Goal: Navigation & Orientation: Understand site structure

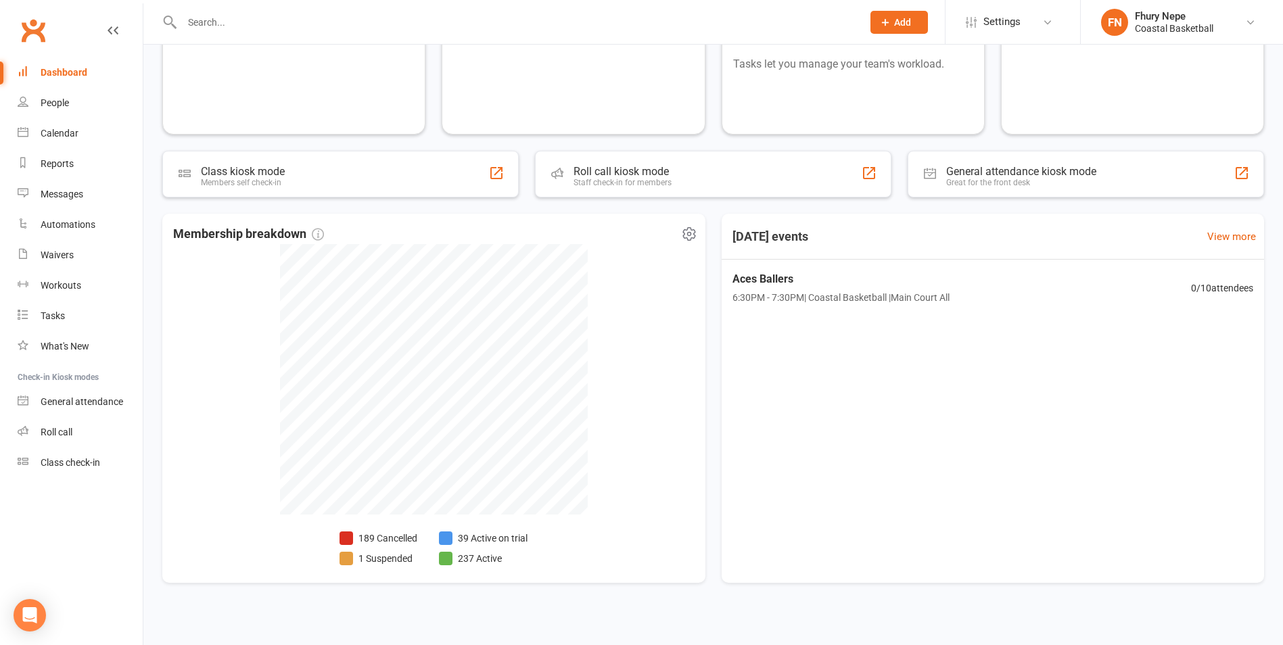
scroll to position [154, 0]
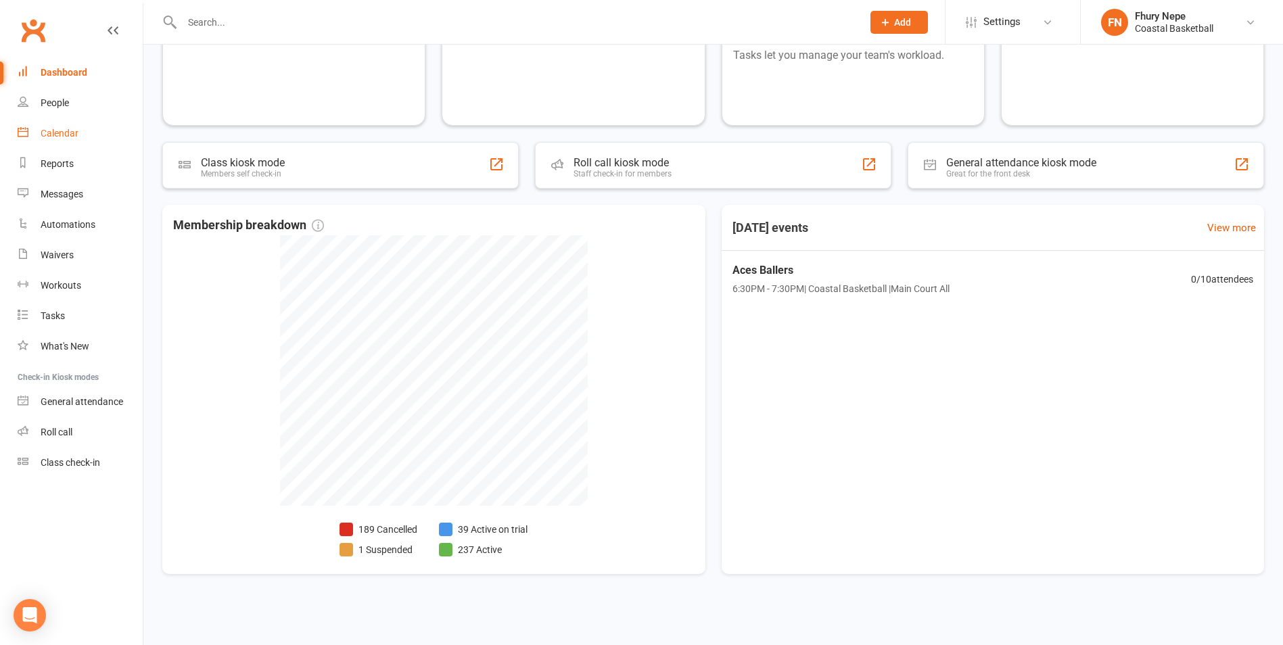
click at [60, 126] on link "Calendar" at bounding box center [80, 133] width 125 height 30
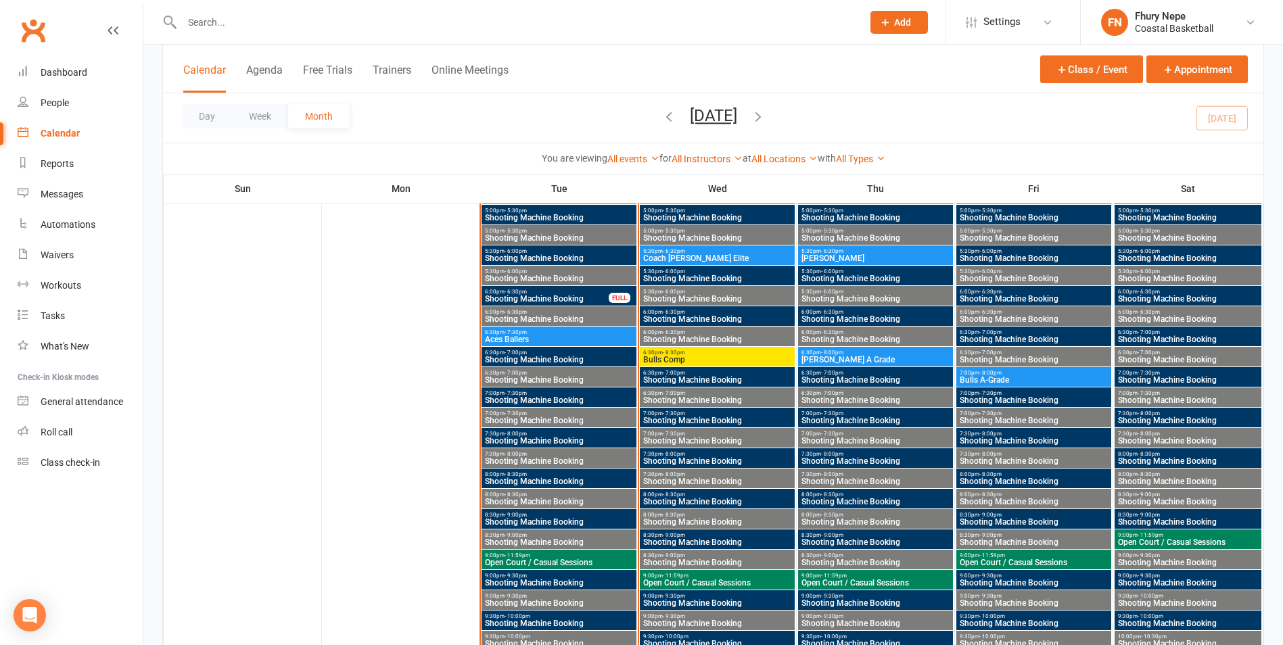
scroll to position [5815, 0]
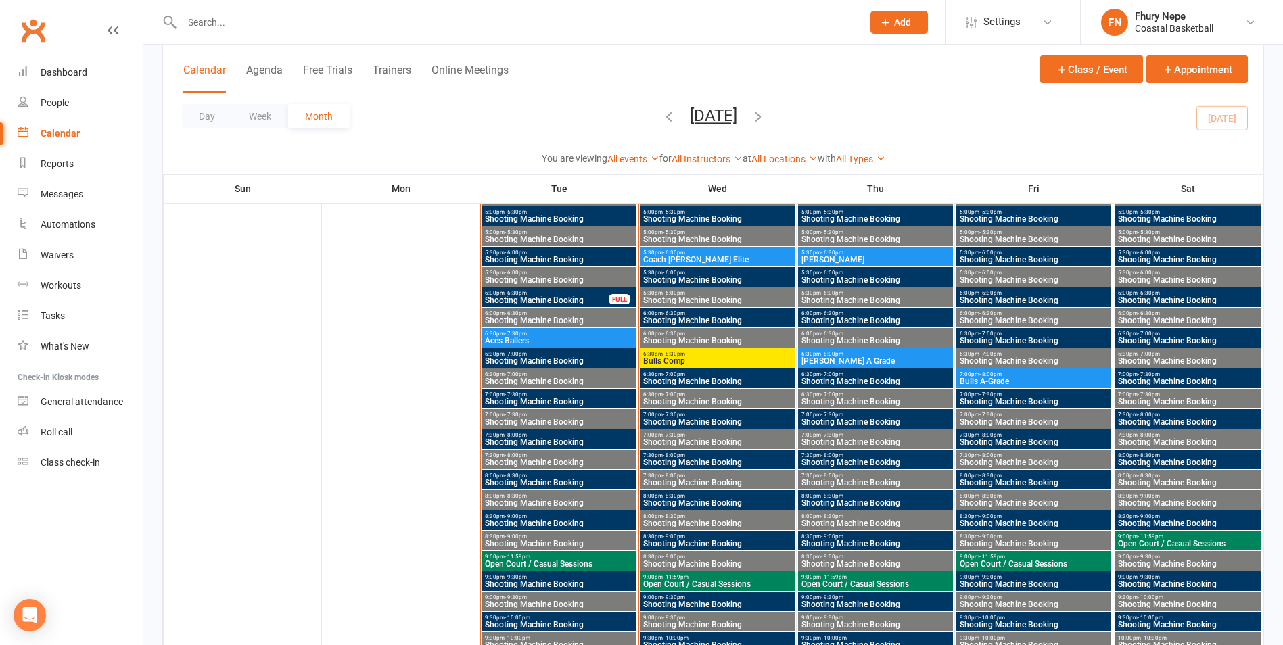
click at [588, 290] on span "6:00pm - 6:30pm" at bounding box center [546, 293] width 125 height 6
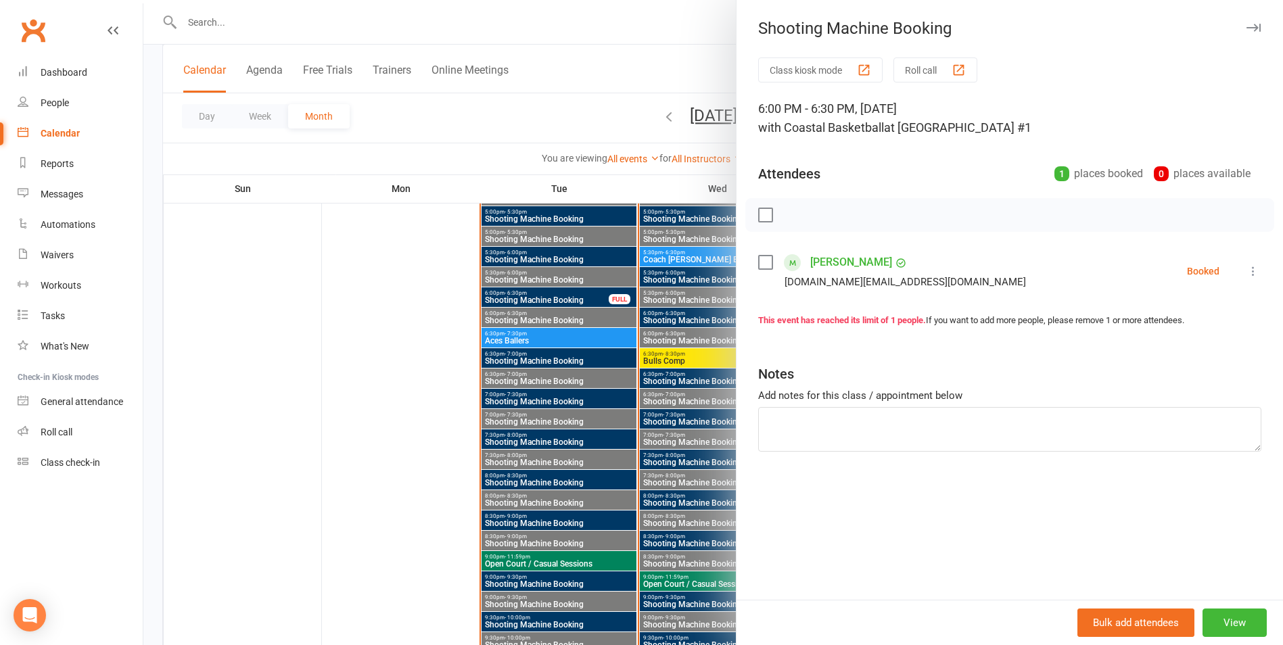
click at [588, 290] on div at bounding box center [712, 322] width 1139 height 645
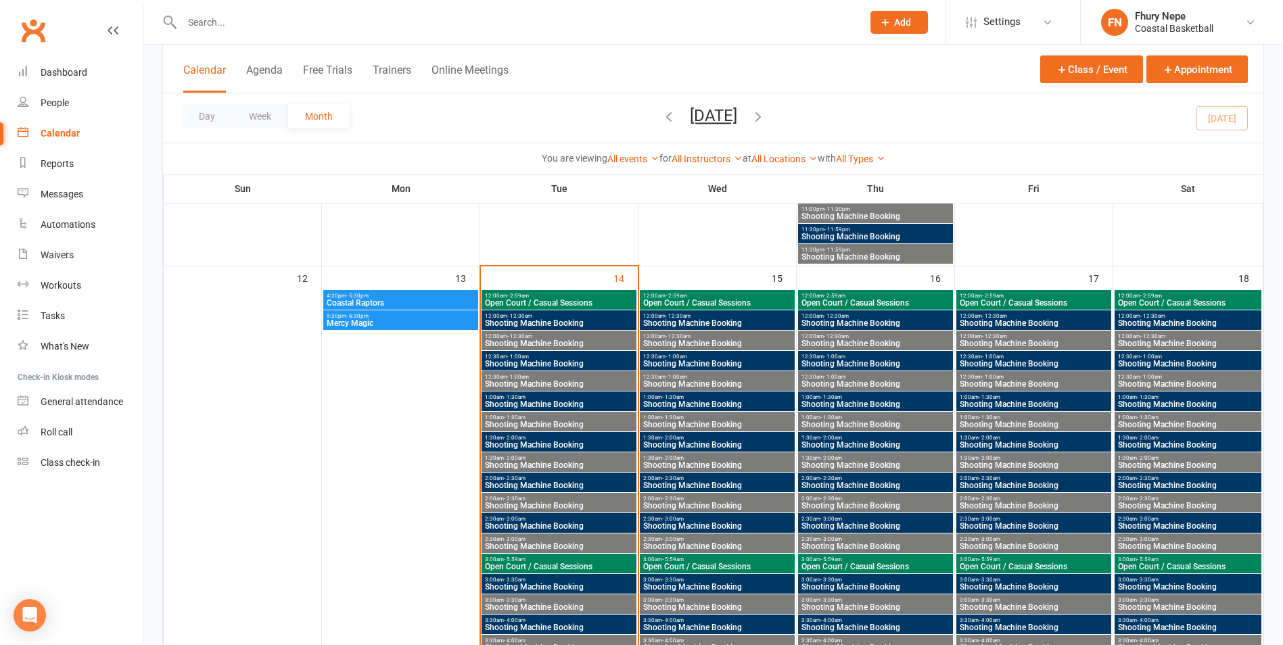
scroll to position [4260, 0]
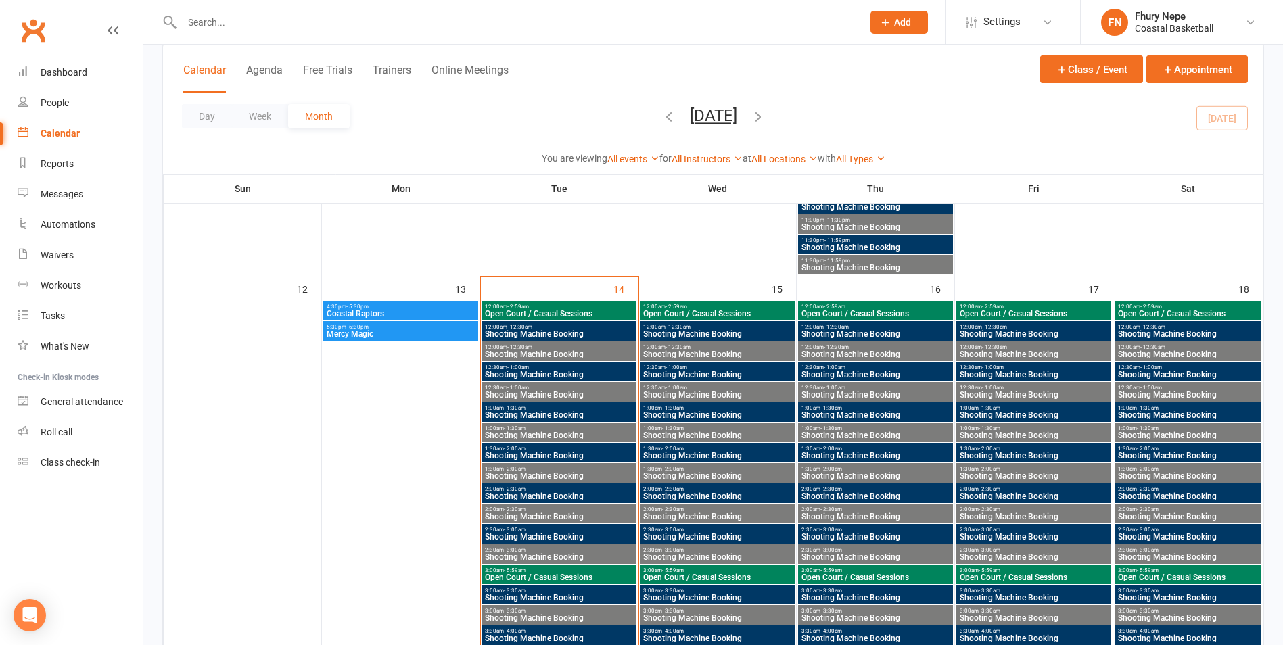
click at [394, 311] on span "Coastal Raptors" at bounding box center [400, 314] width 149 height 8
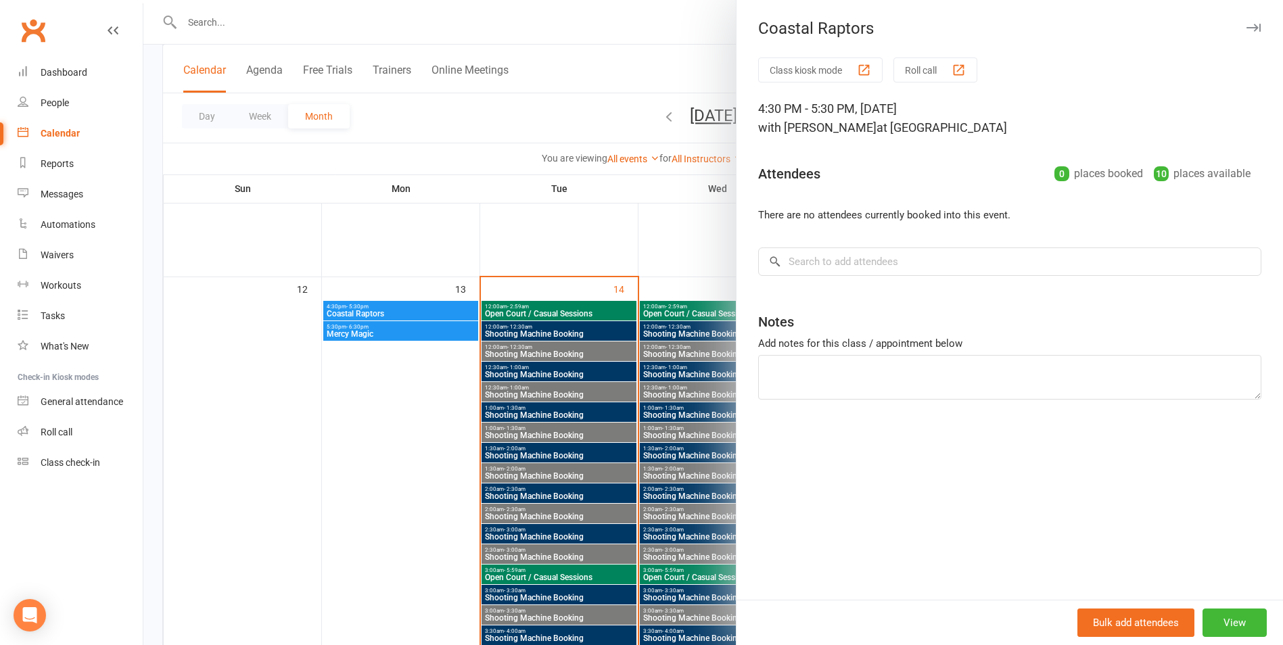
click at [383, 314] on div at bounding box center [712, 322] width 1139 height 645
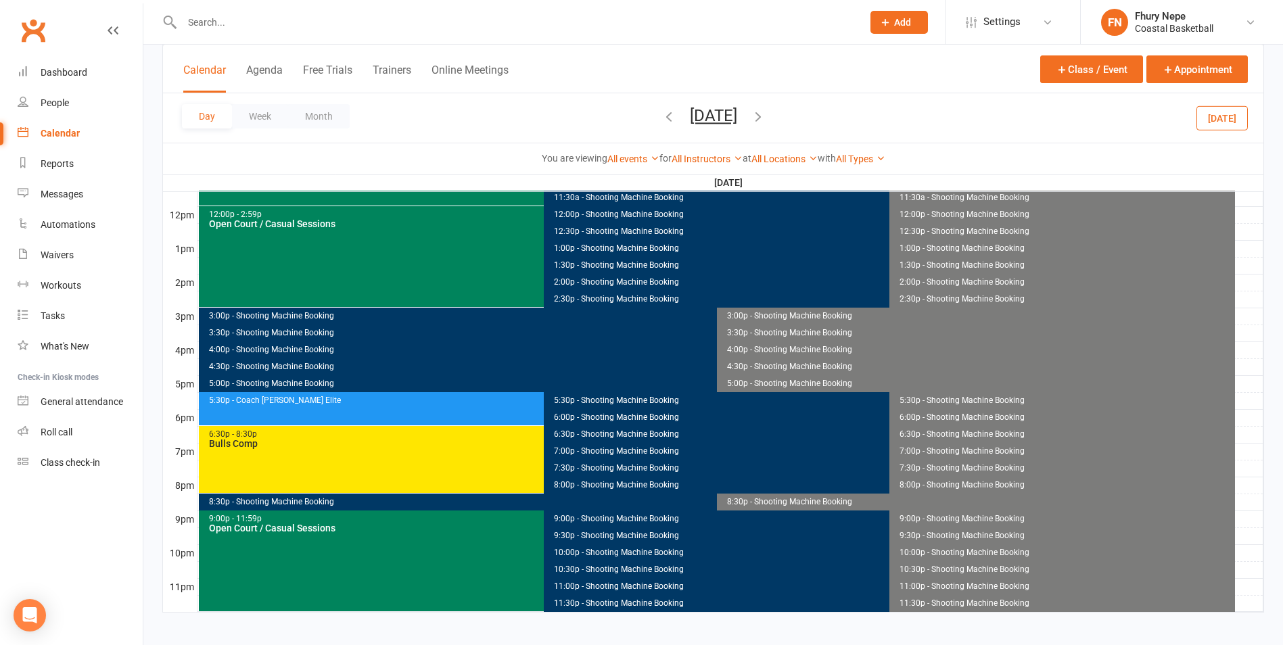
scroll to position [0, 0]
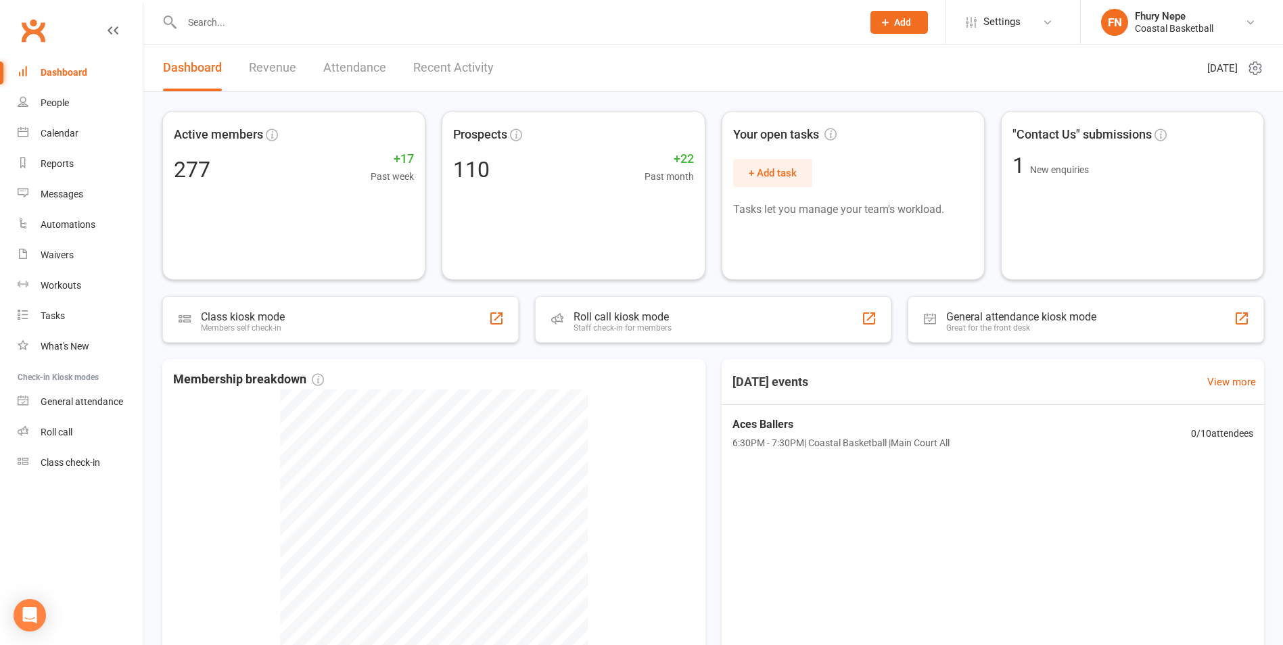
click at [291, 65] on link "Revenue" at bounding box center [272, 68] width 47 height 47
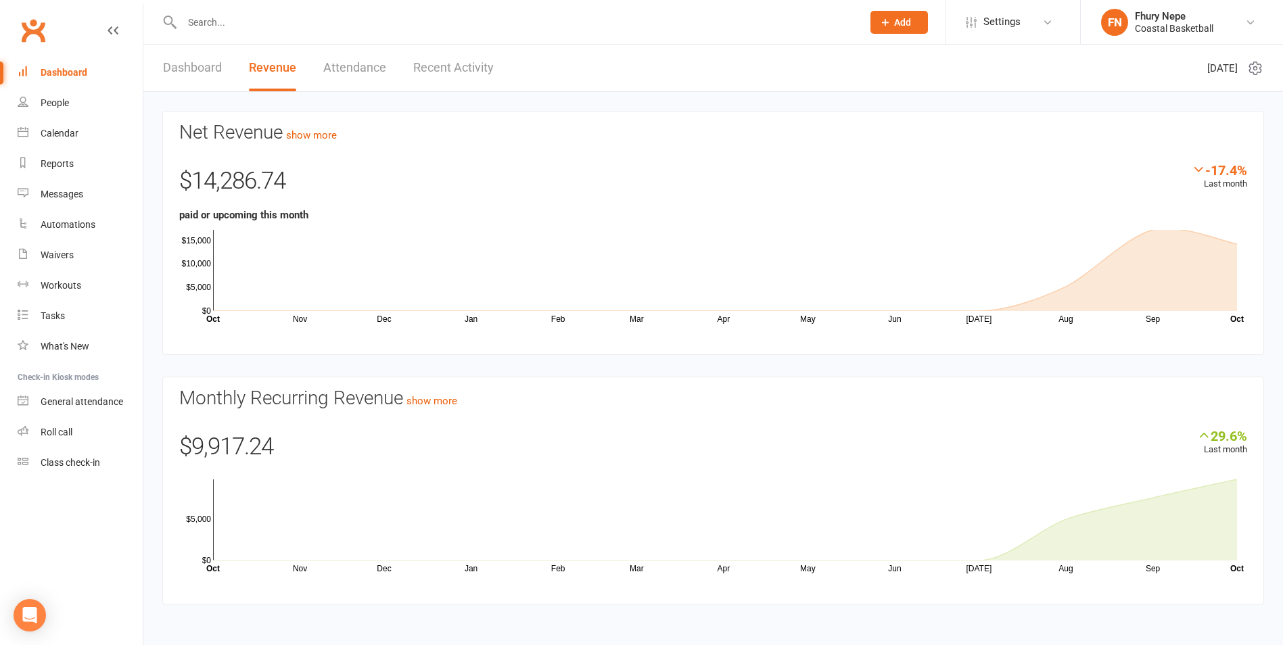
click at [364, 67] on link "Attendance" at bounding box center [354, 68] width 63 height 47
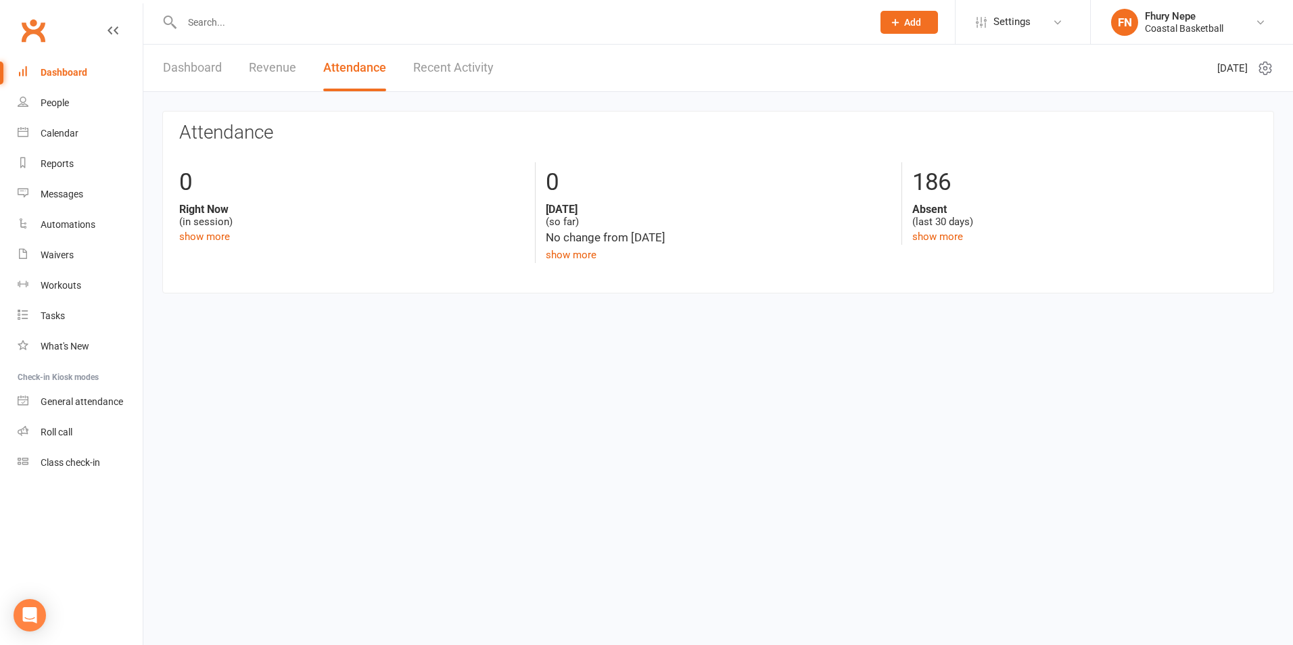
click at [470, 59] on link "Recent Activity" at bounding box center [453, 68] width 80 height 47
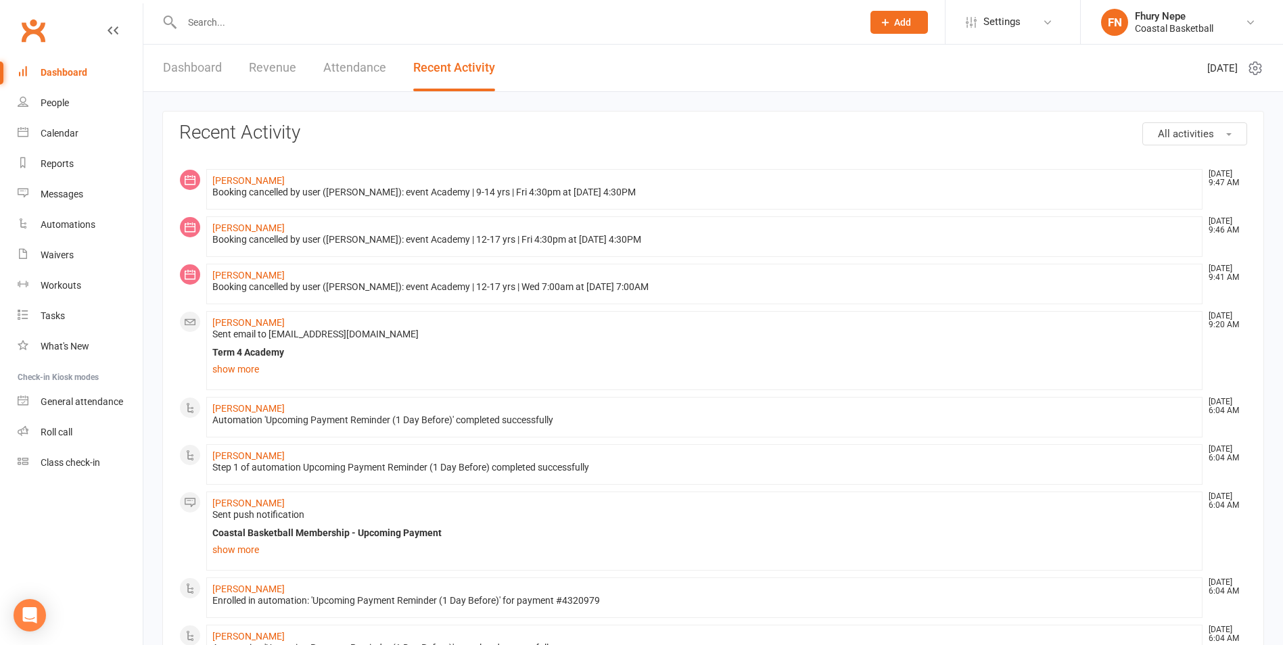
click at [220, 63] on link "Dashboard" at bounding box center [192, 68] width 59 height 47
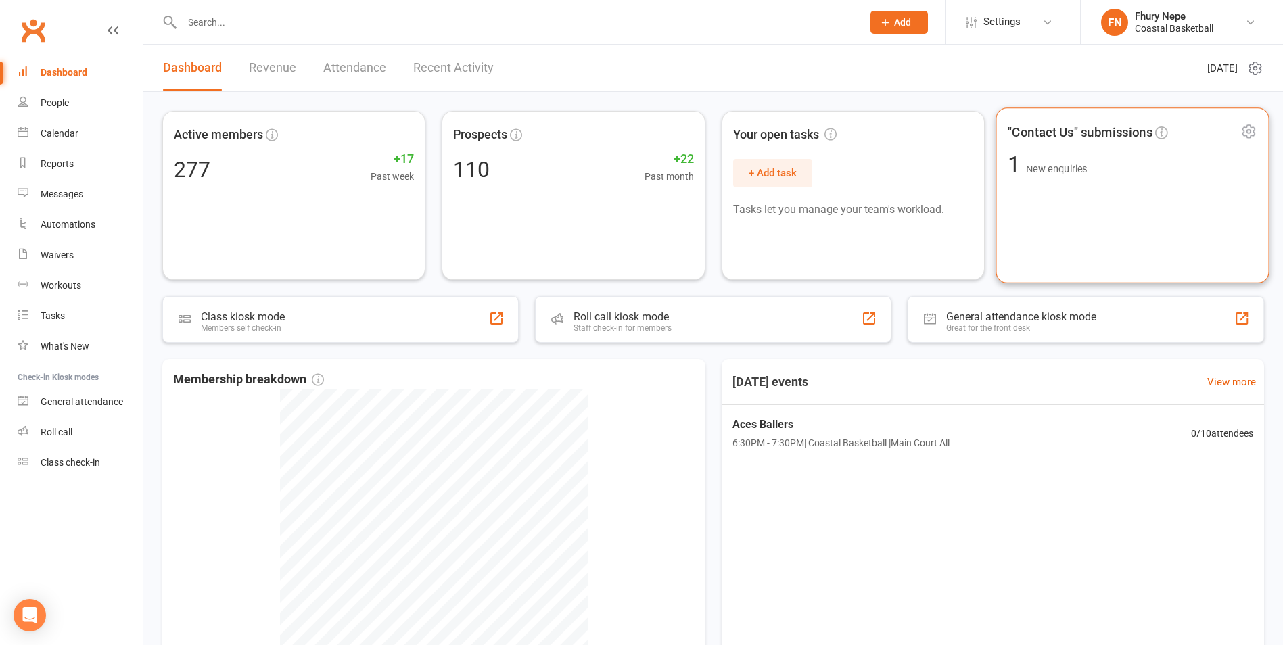
click at [1041, 210] on div ""Contact Us" submissions 1 New enquiries" at bounding box center [1131, 196] width 273 height 176
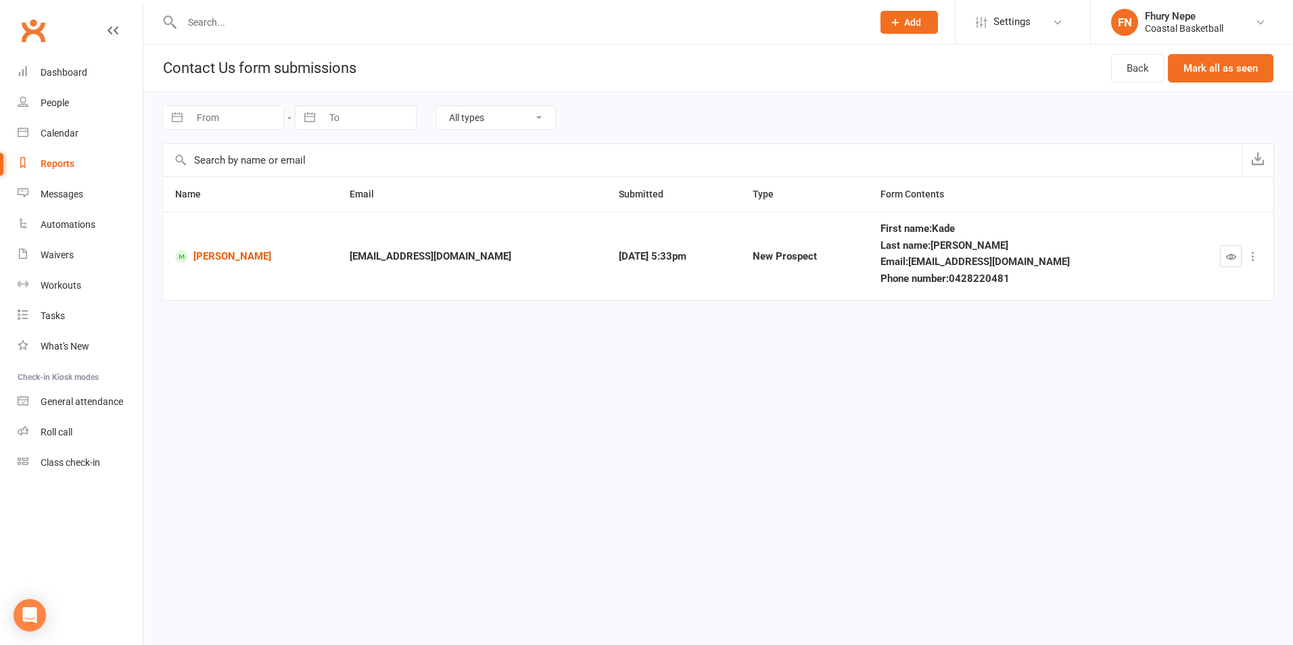
drag, startPoint x: 640, startPoint y: 14, endPoint x: 1233, endPoint y: 256, distance: 640.5
click at [1233, 256] on icon "button" at bounding box center [1231, 257] width 10 height 10
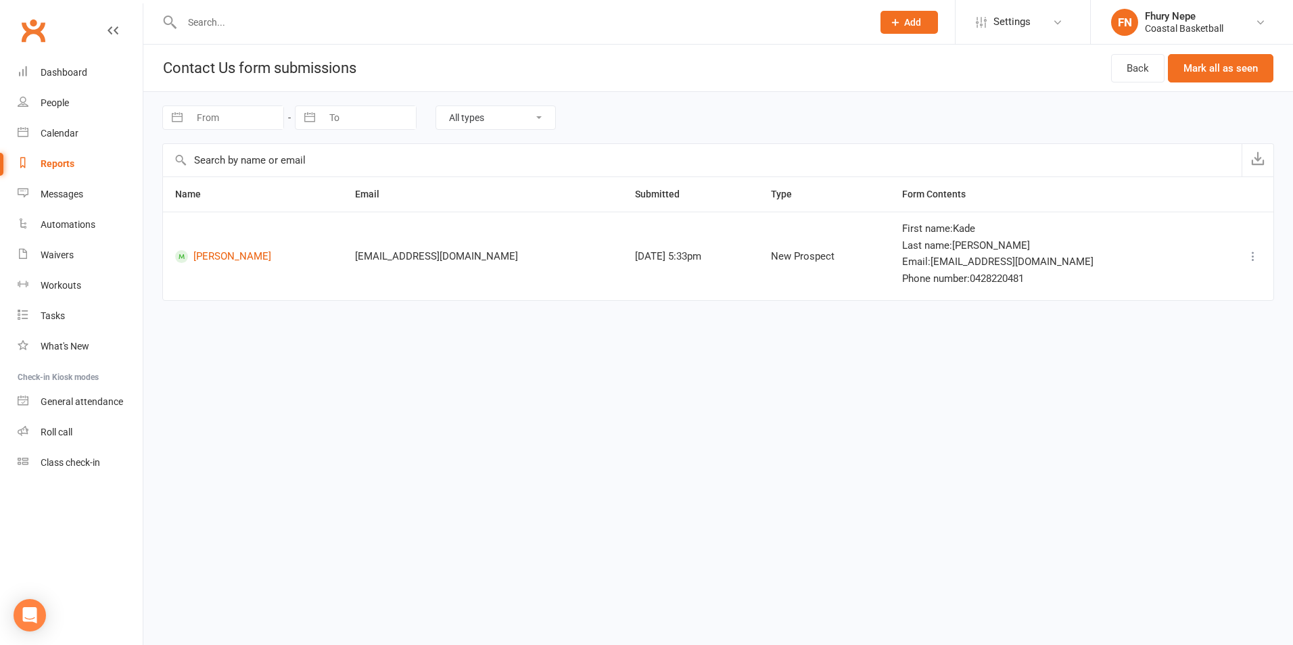
click at [1258, 256] on icon at bounding box center [1253, 256] width 14 height 14
click at [1224, 279] on link "Mark as unseen" at bounding box center [1193, 282] width 134 height 27
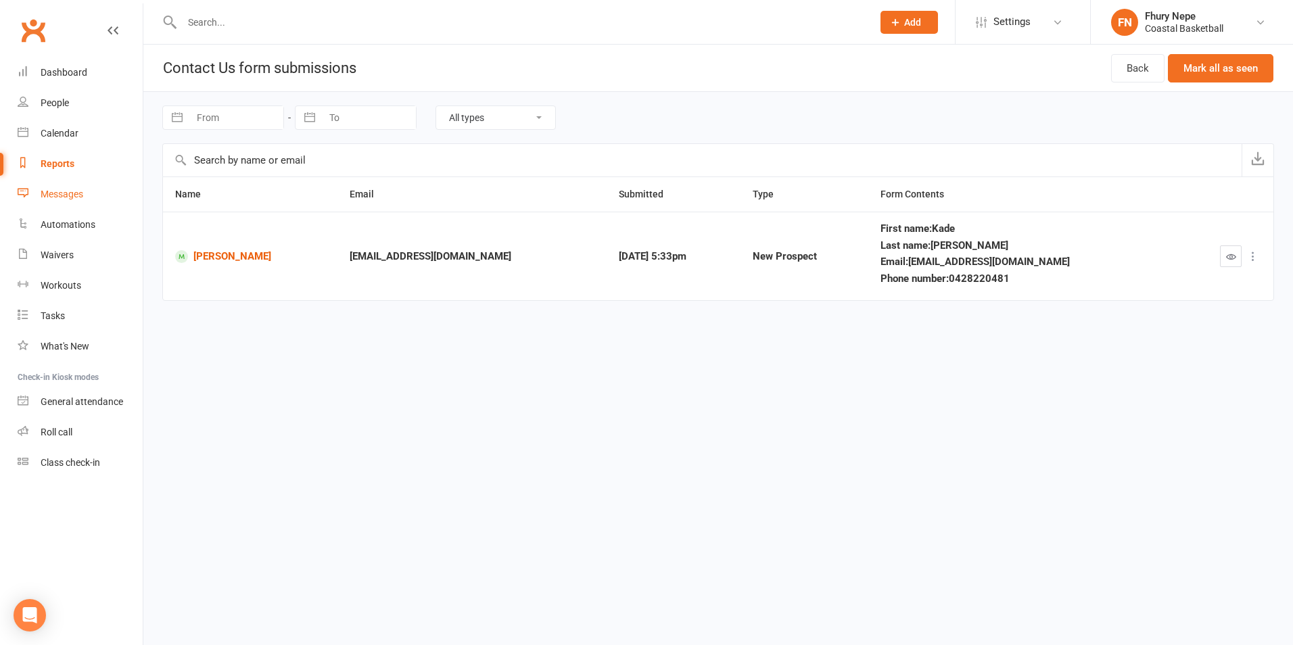
click at [61, 195] on div "Messages" at bounding box center [62, 194] width 43 height 11
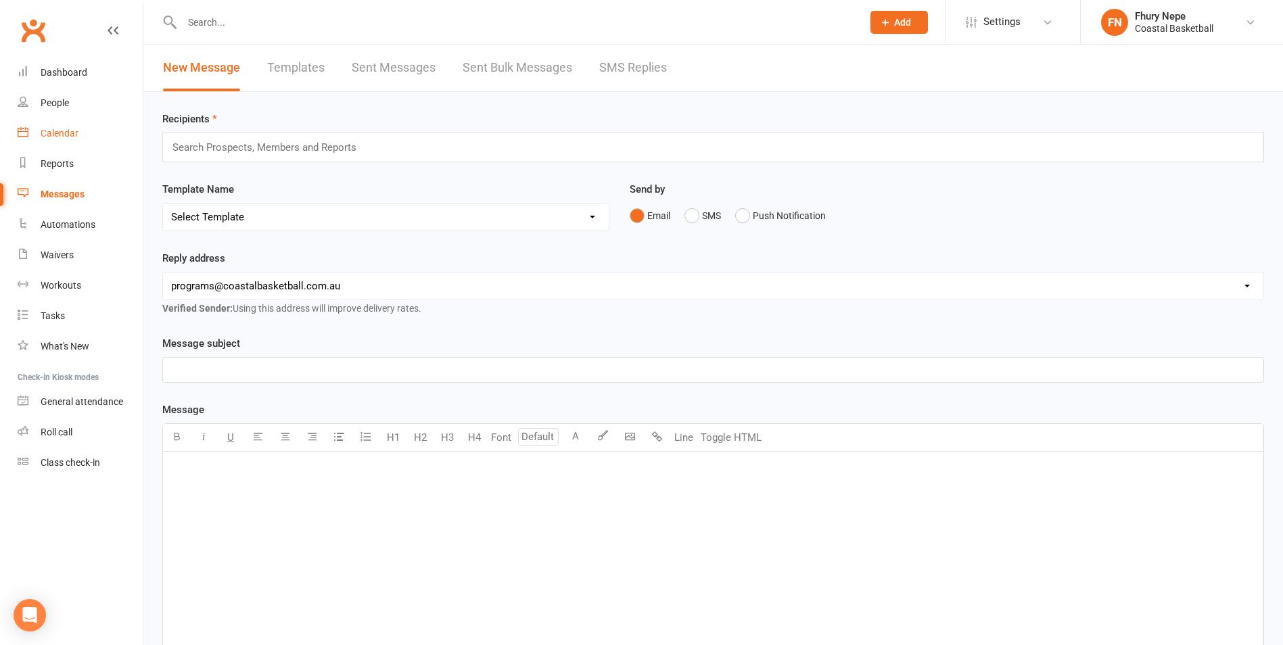
click at [53, 120] on link "Calendar" at bounding box center [80, 133] width 125 height 30
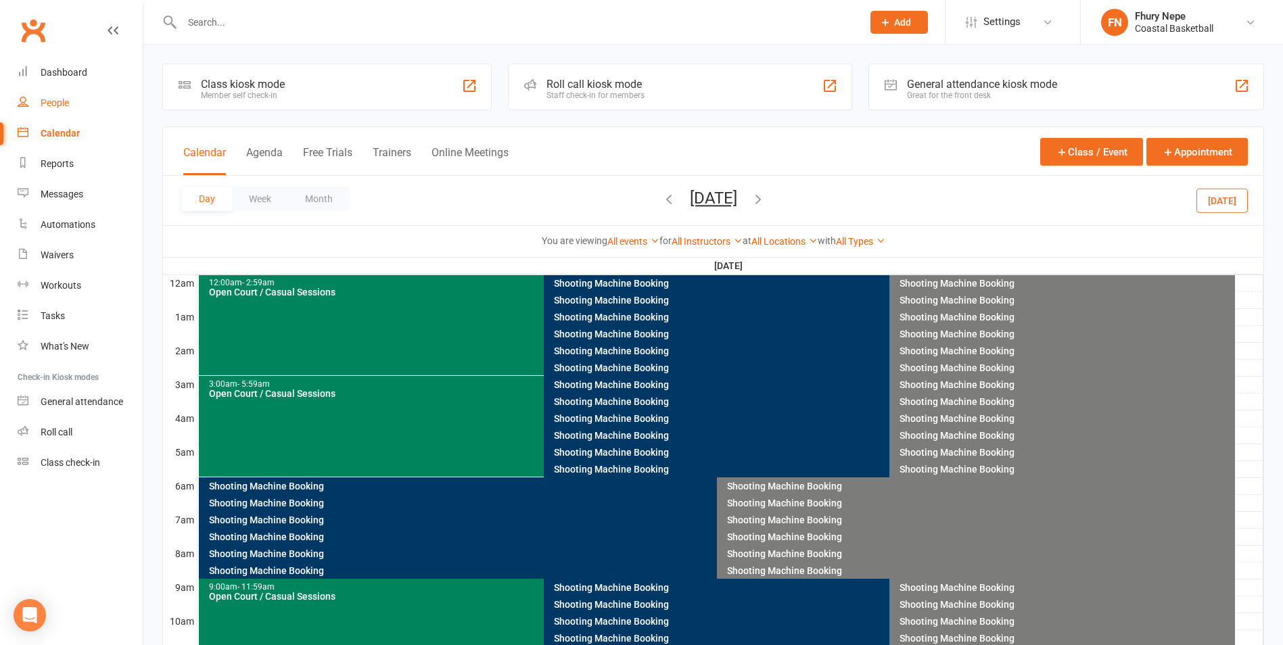
click at [66, 94] on link "People" at bounding box center [80, 103] width 125 height 30
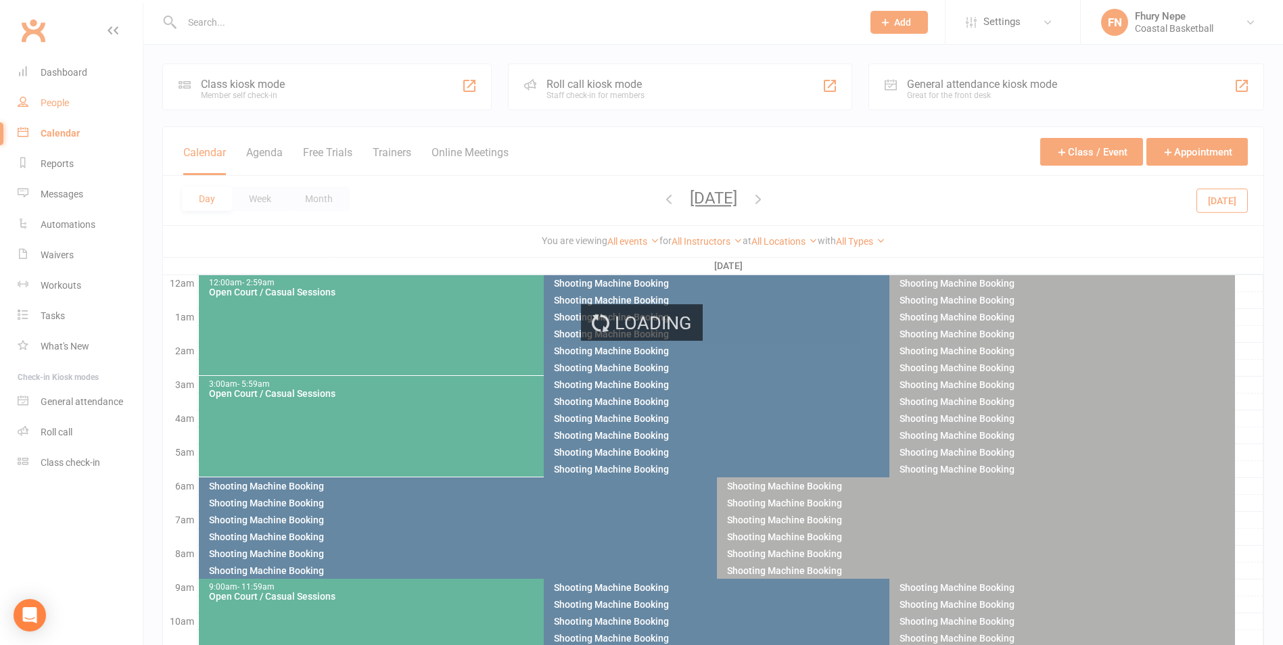
select select "100"
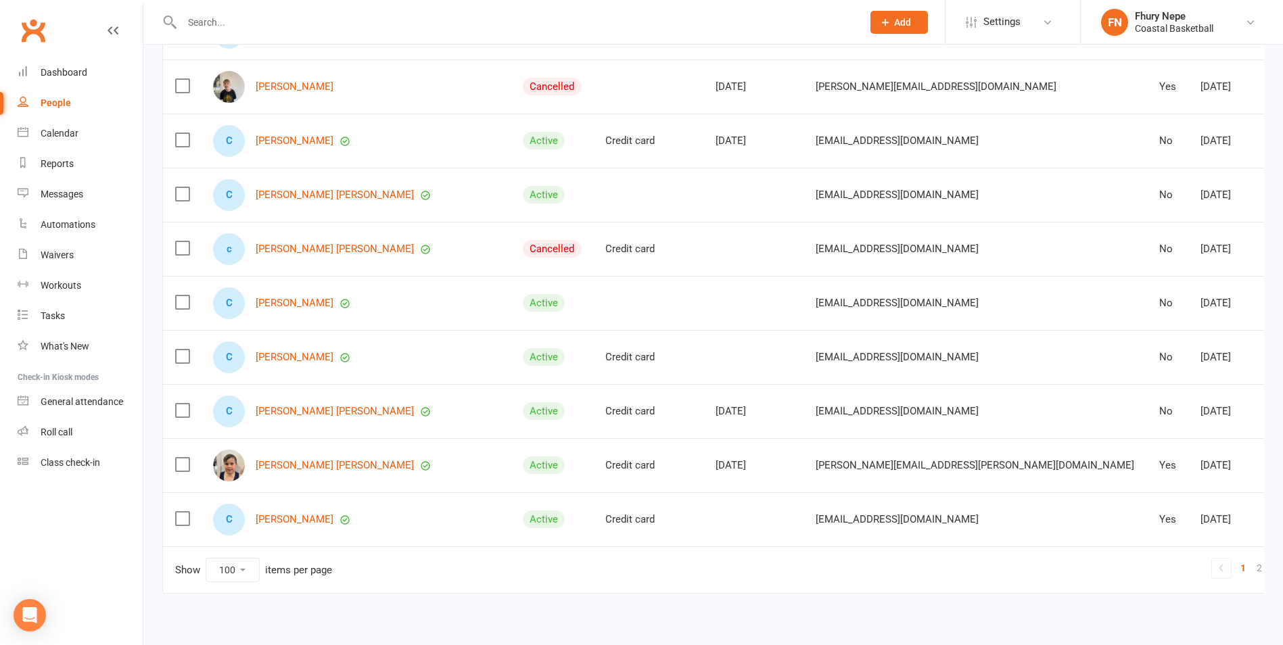
scroll to position [5121, 0]
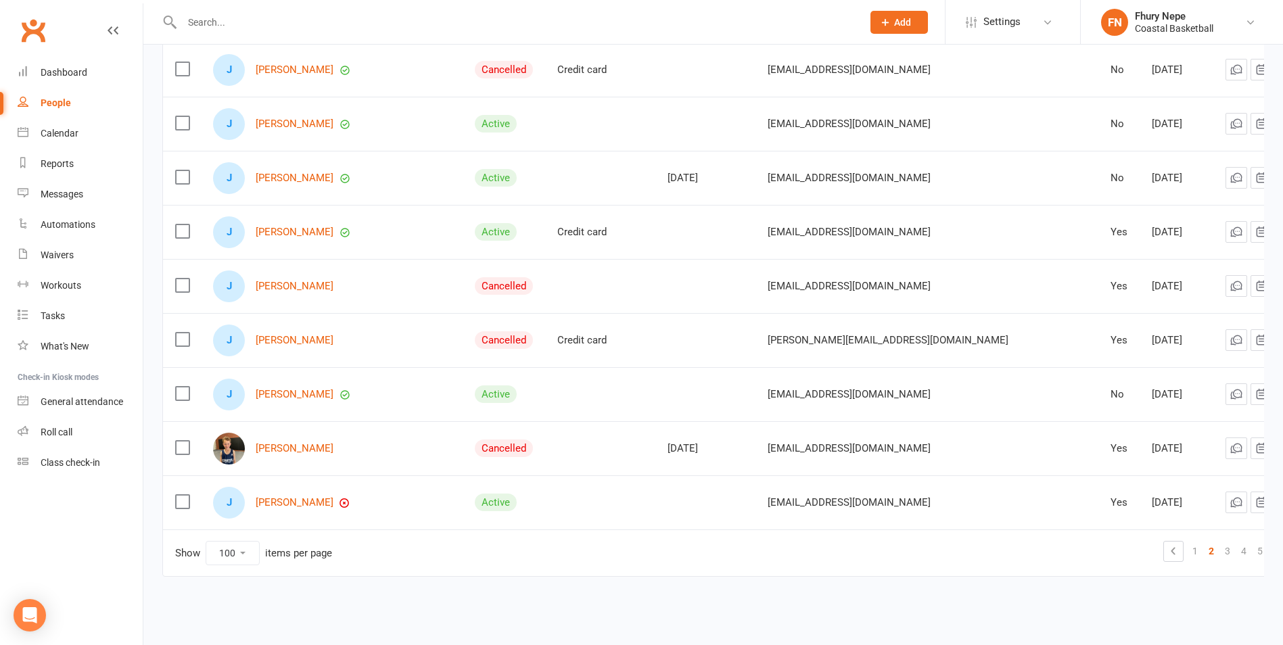
click at [1279, 547] on icon at bounding box center [1281, 550] width 4 height 7
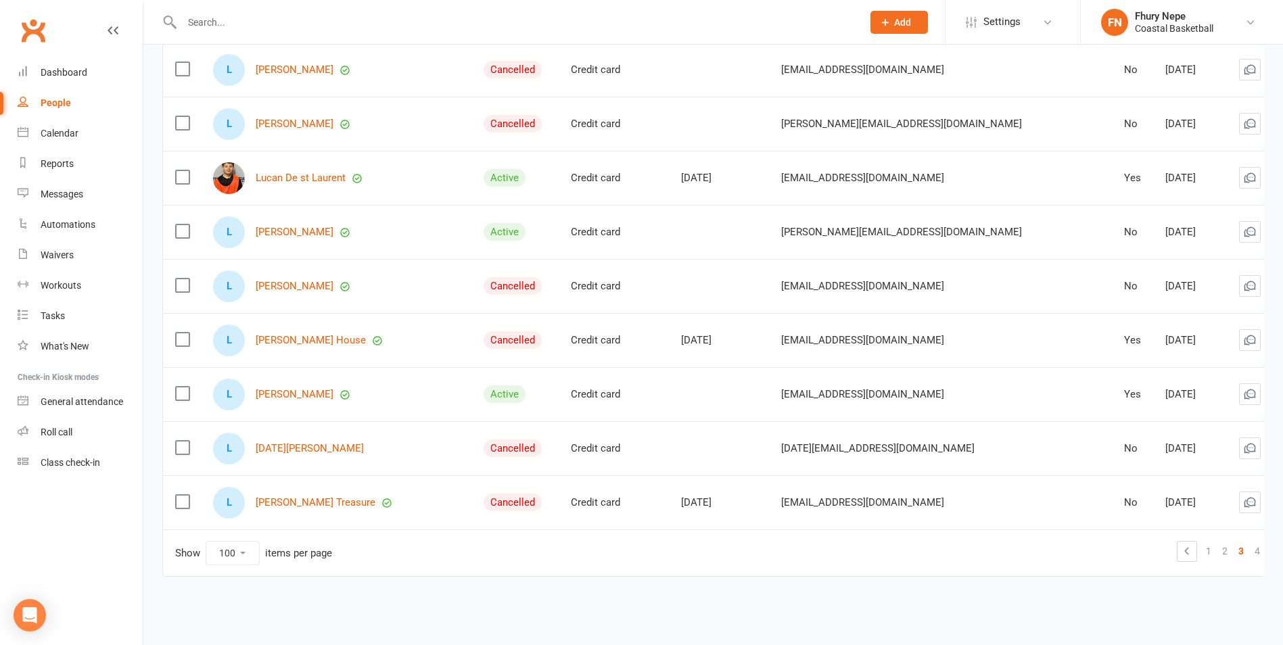
click at [1282, 550] on icon at bounding box center [1295, 551] width 16 height 16
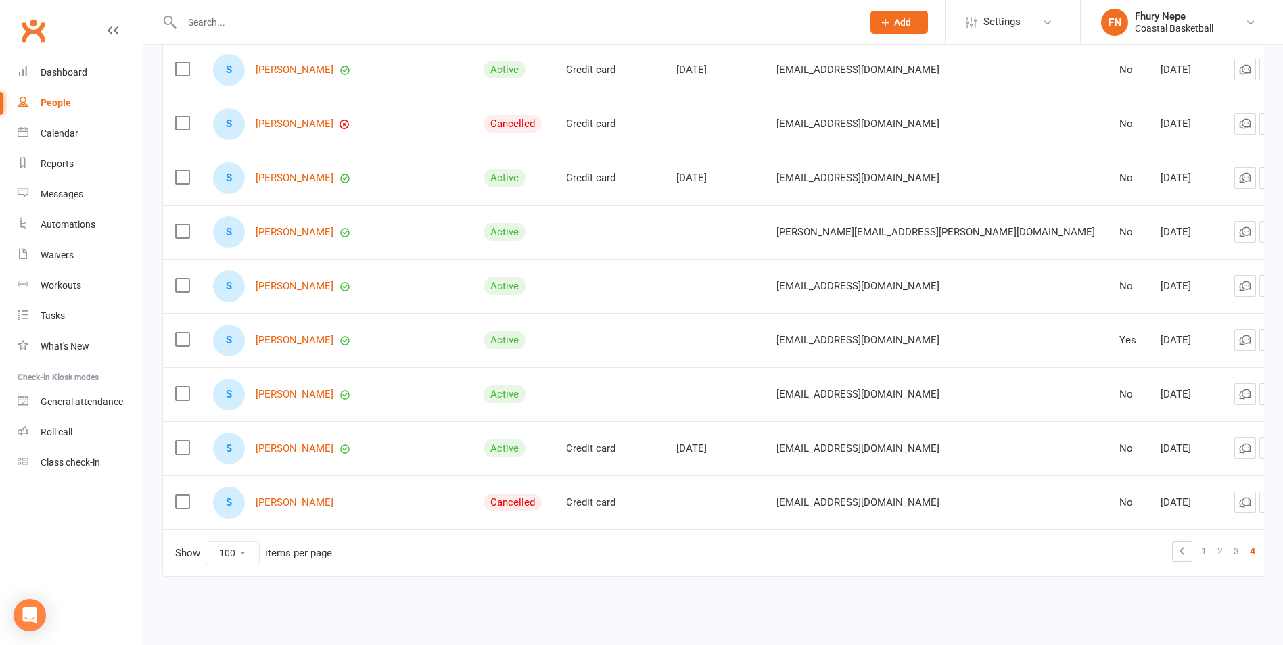
click at [1282, 543] on icon at bounding box center [1290, 551] width 16 height 16
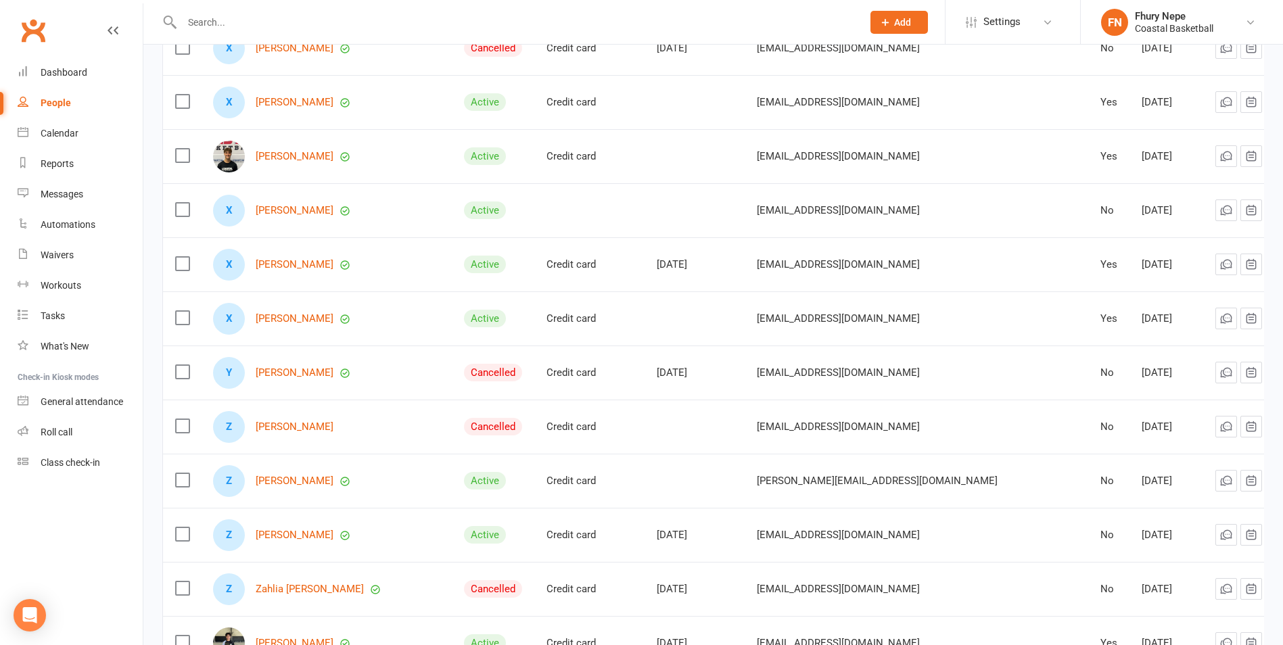
scroll to position [2606, 0]
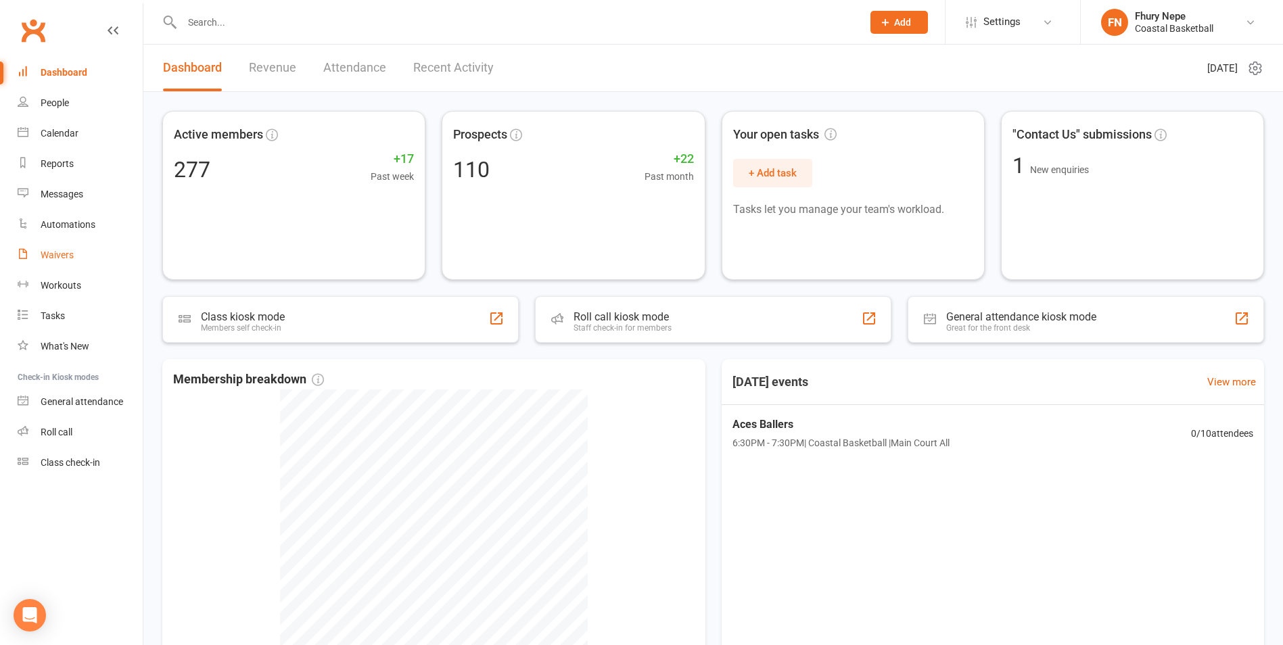
click at [64, 259] on div "Waivers" at bounding box center [57, 254] width 33 height 11
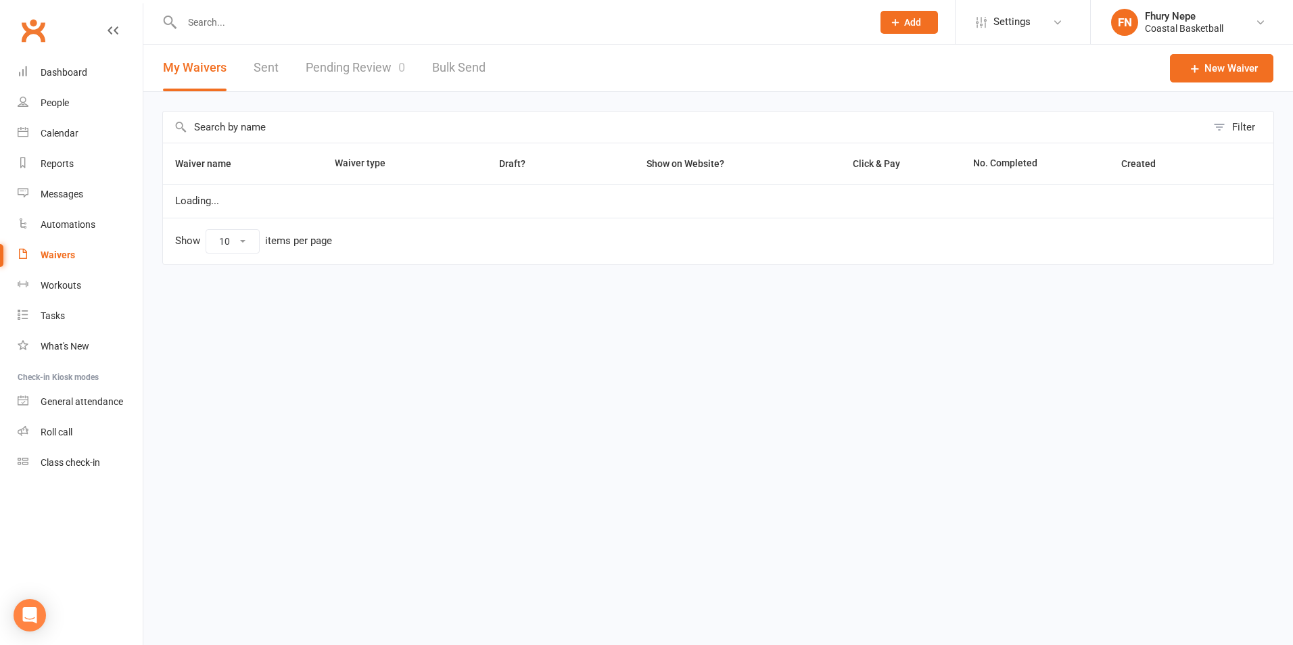
select select "100"
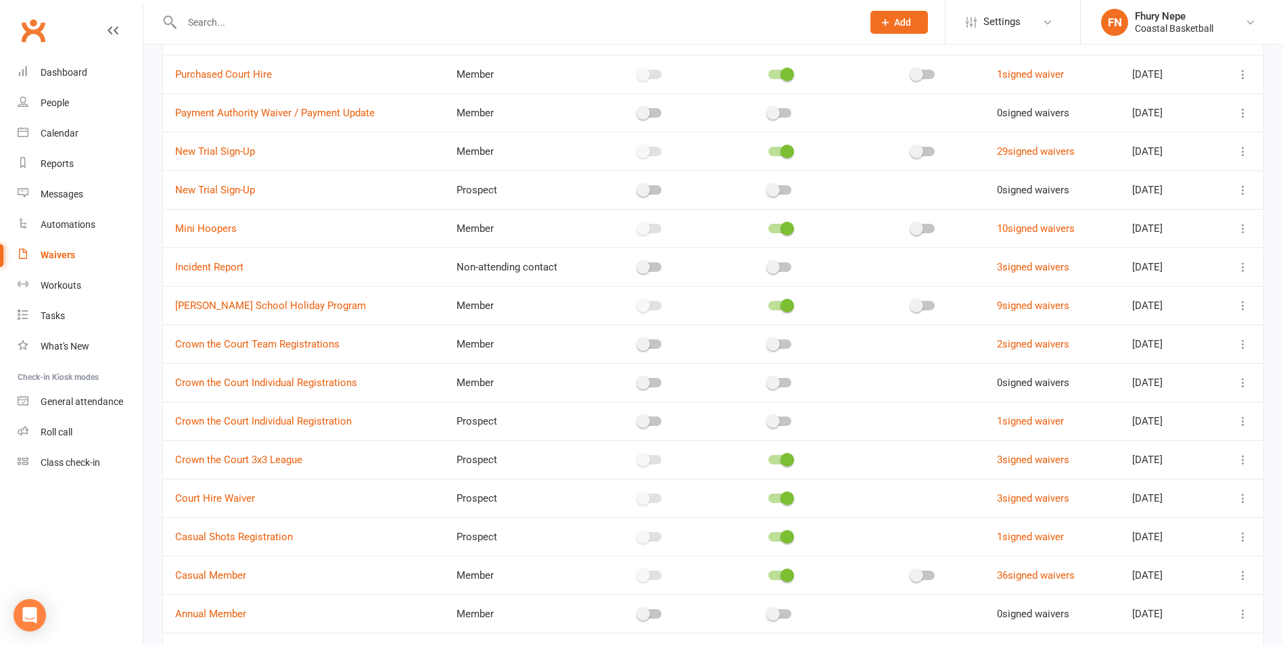
scroll to position [270, 0]
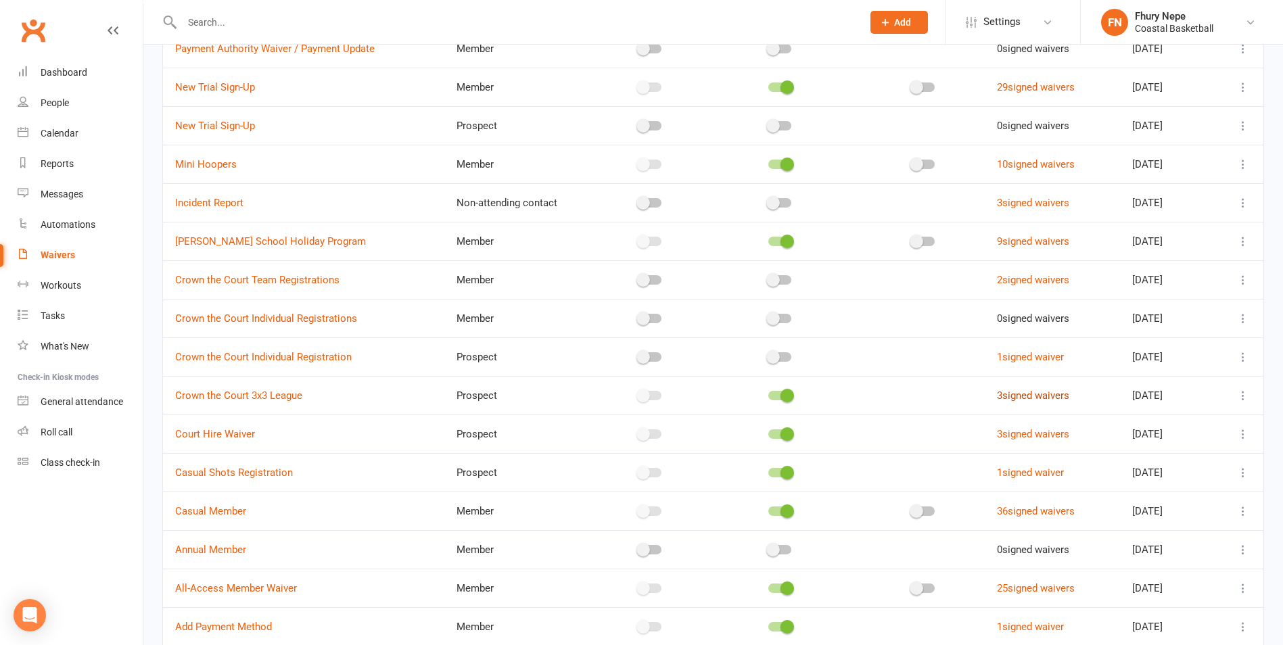
click at [1025, 396] on link "3 signed waivers" at bounding box center [1033, 395] width 72 height 12
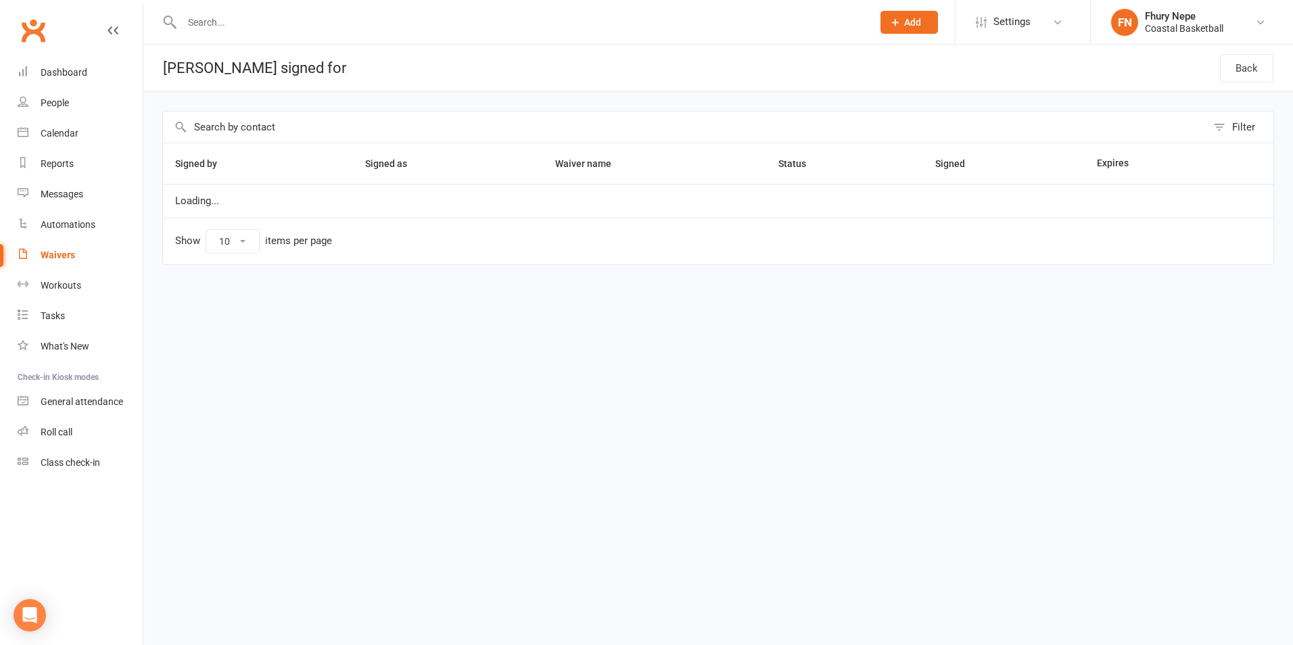
select select "100"
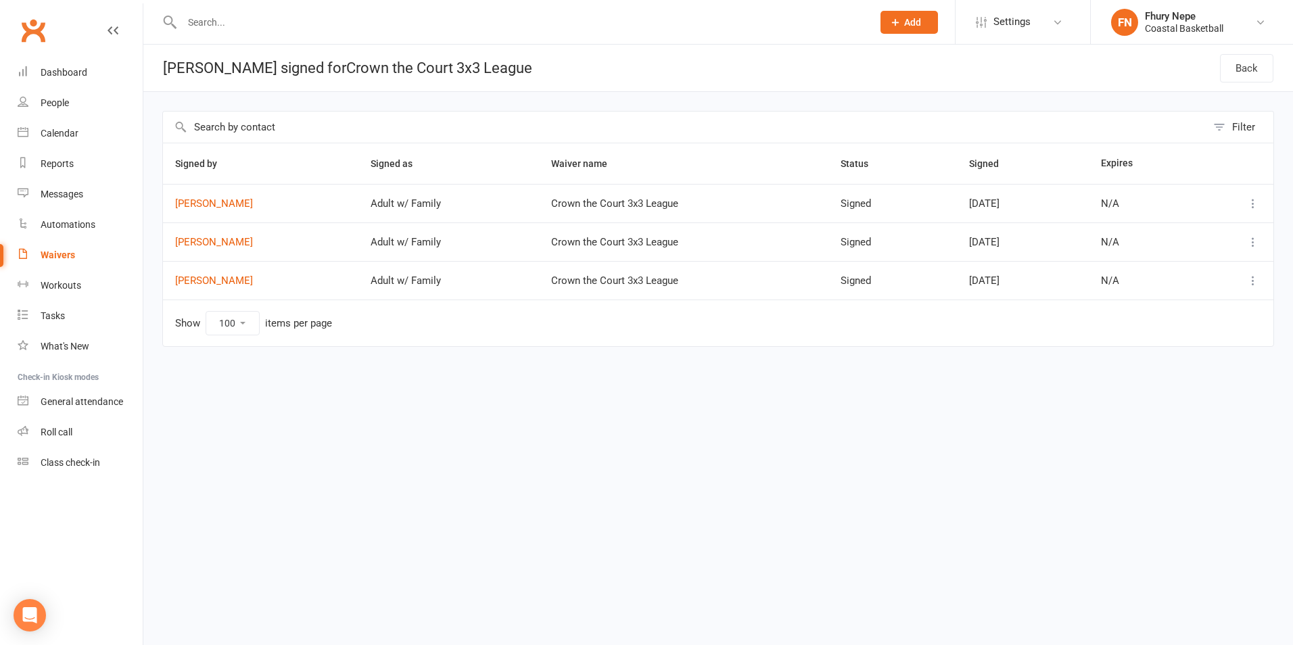
select select "100"
